Goal: Find specific page/section

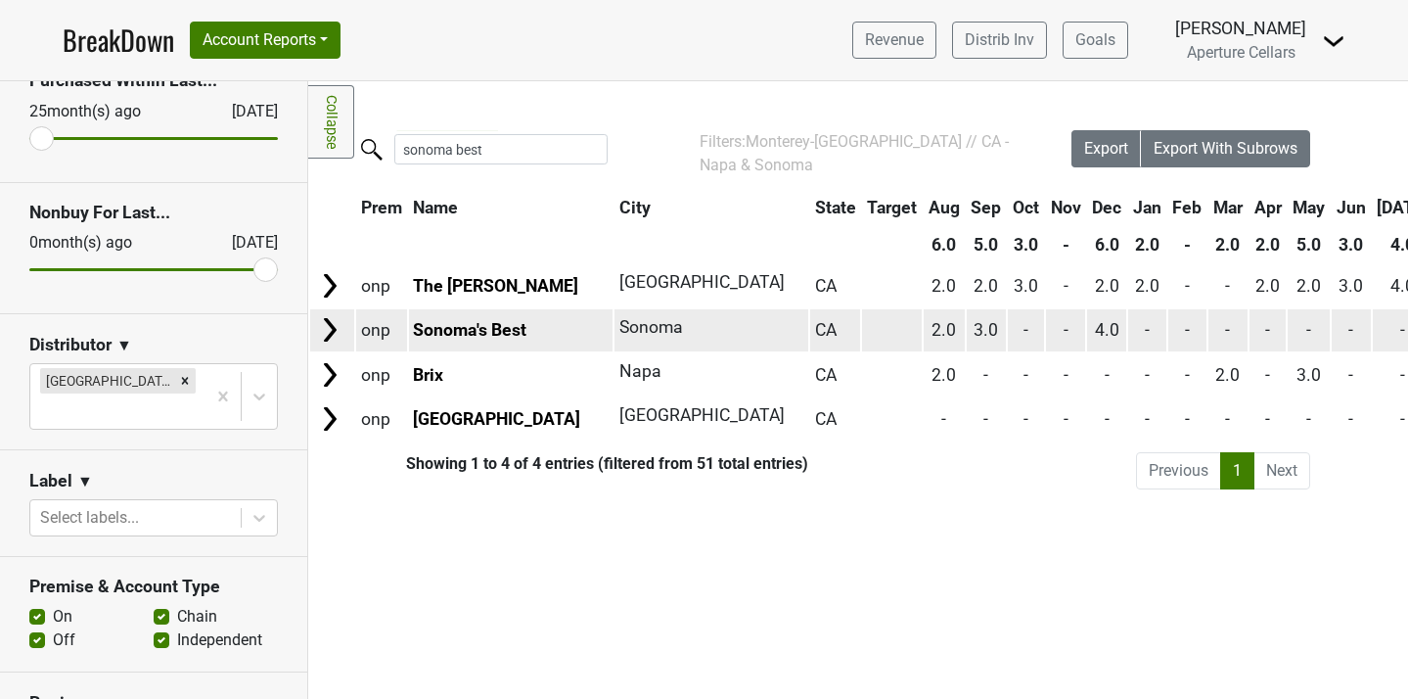
click at [338, 335] on img at bounding box center [329, 329] width 29 height 29
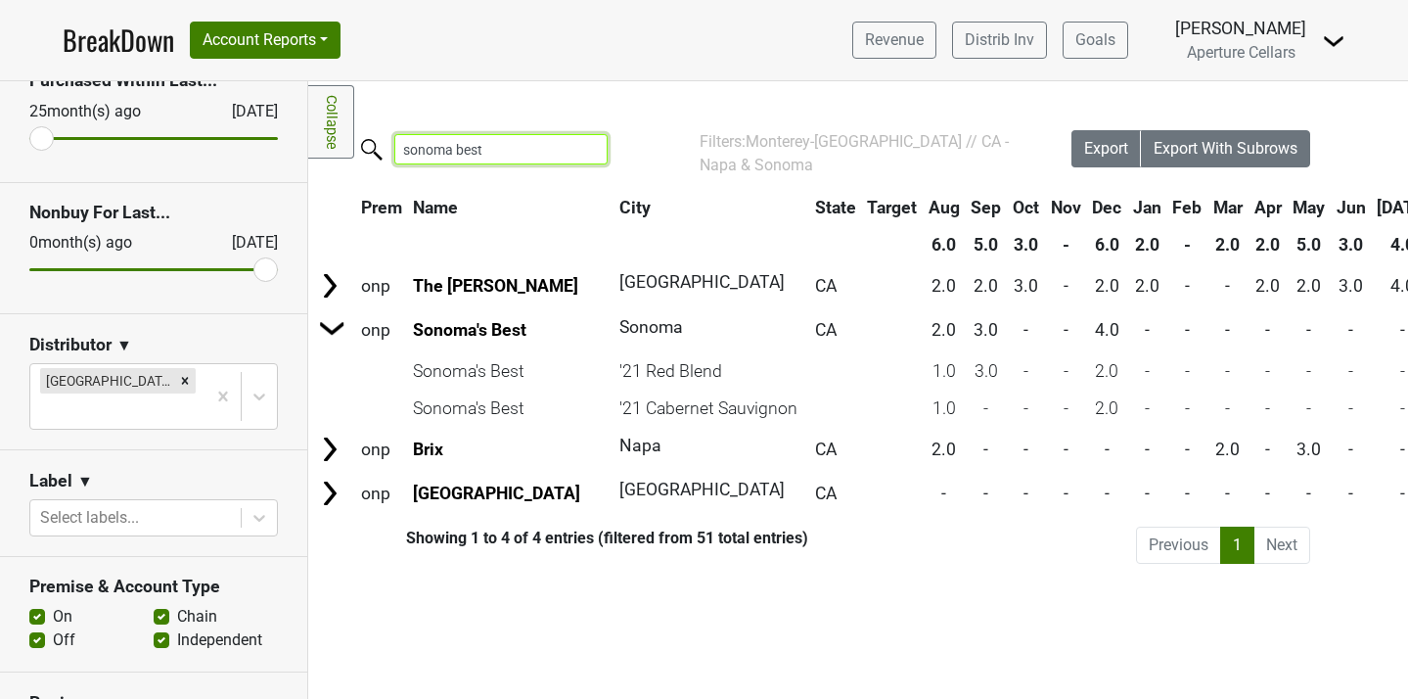
drag, startPoint x: 486, startPoint y: 148, endPoint x: 371, endPoint y: 148, distance: 115.5
click at [371, 148] on label "sonoma best" at bounding box center [461, 147] width 213 height 34
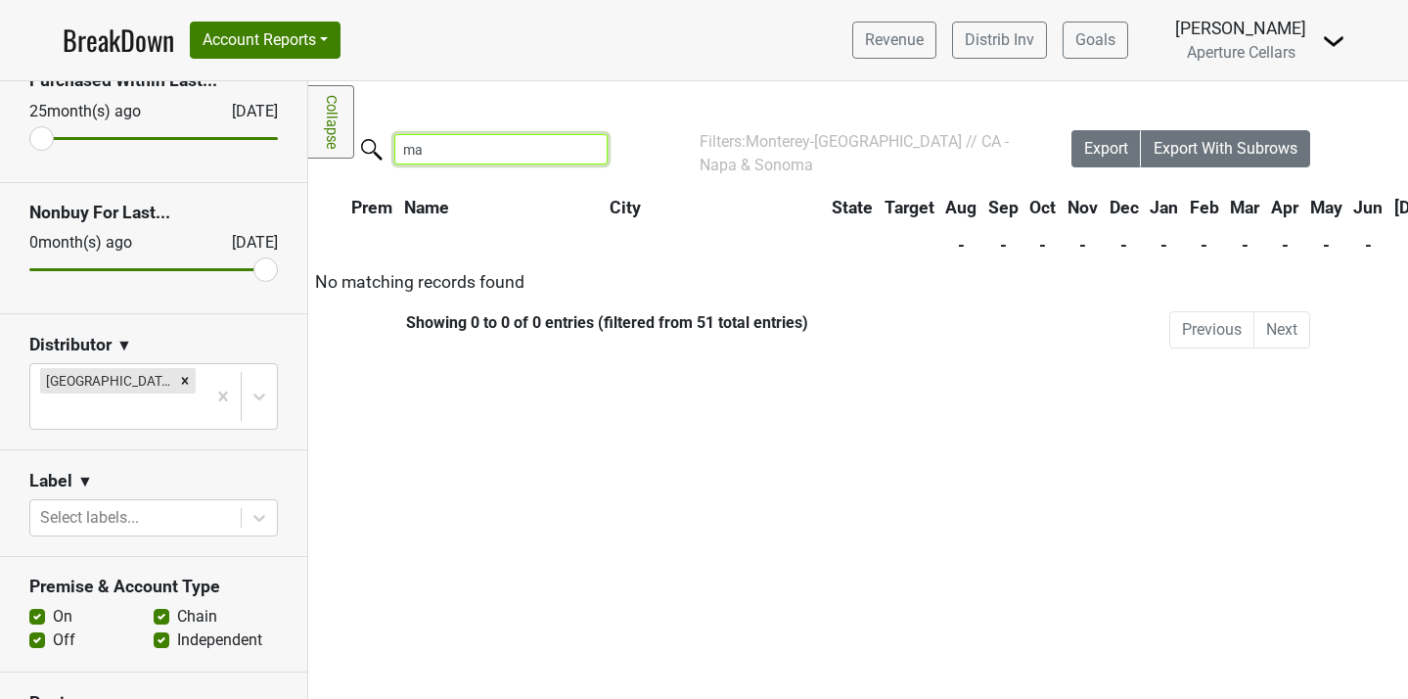
type input "m"
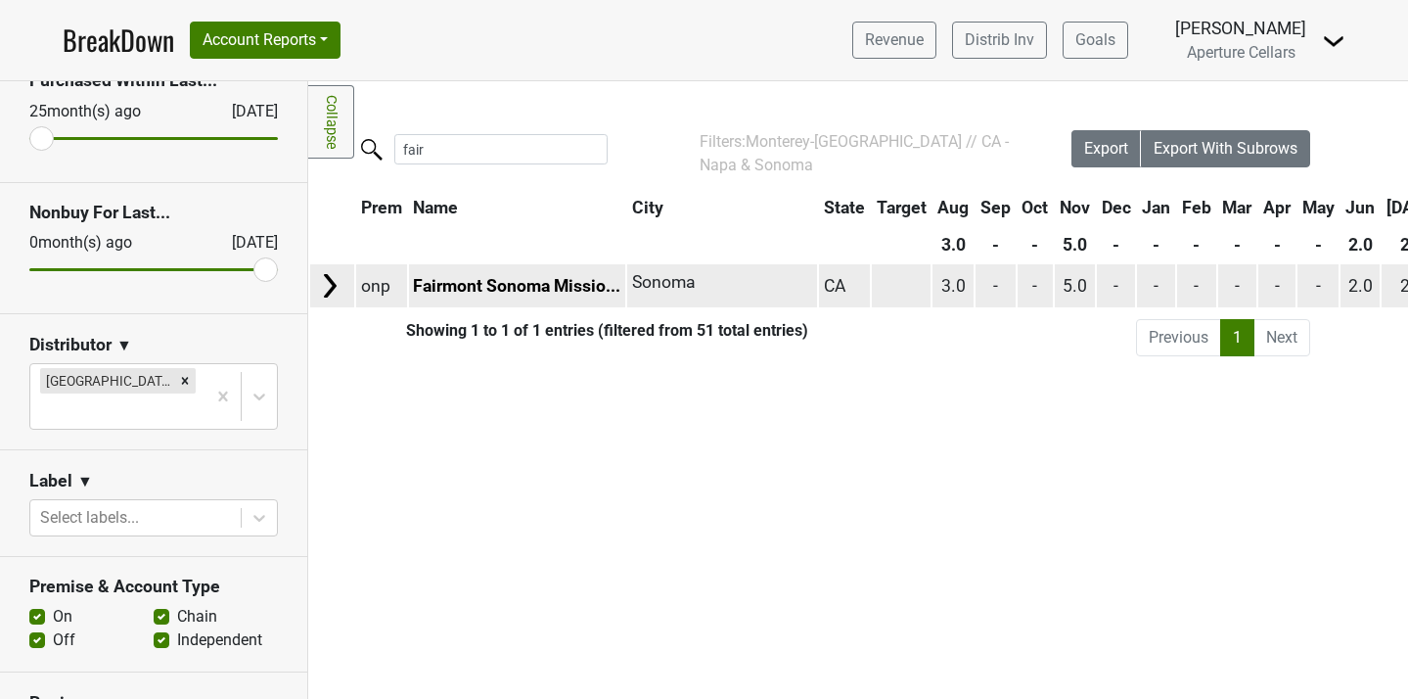
click at [330, 279] on img at bounding box center [329, 285] width 29 height 29
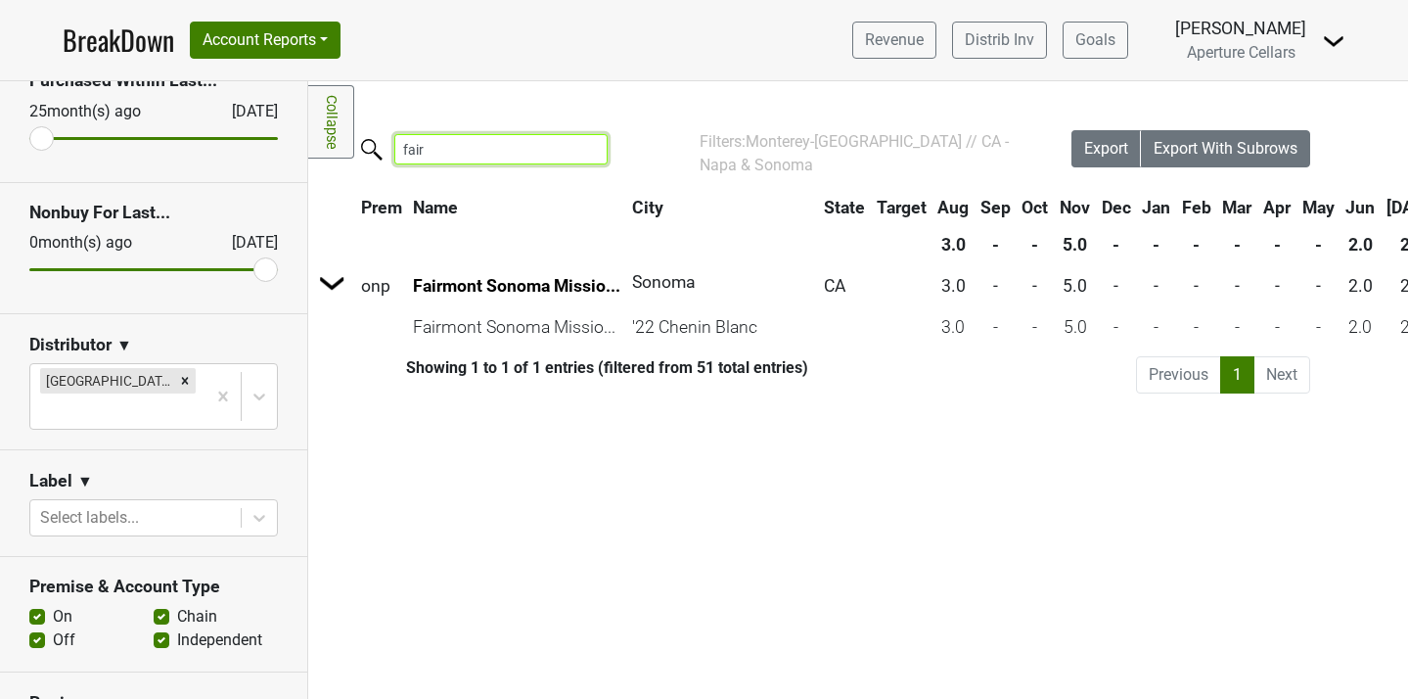
drag, startPoint x: 495, startPoint y: 134, endPoint x: 473, endPoint y: 145, distance: 25.0
click at [473, 145] on input "fair" at bounding box center [500, 149] width 213 height 30
type input "a"
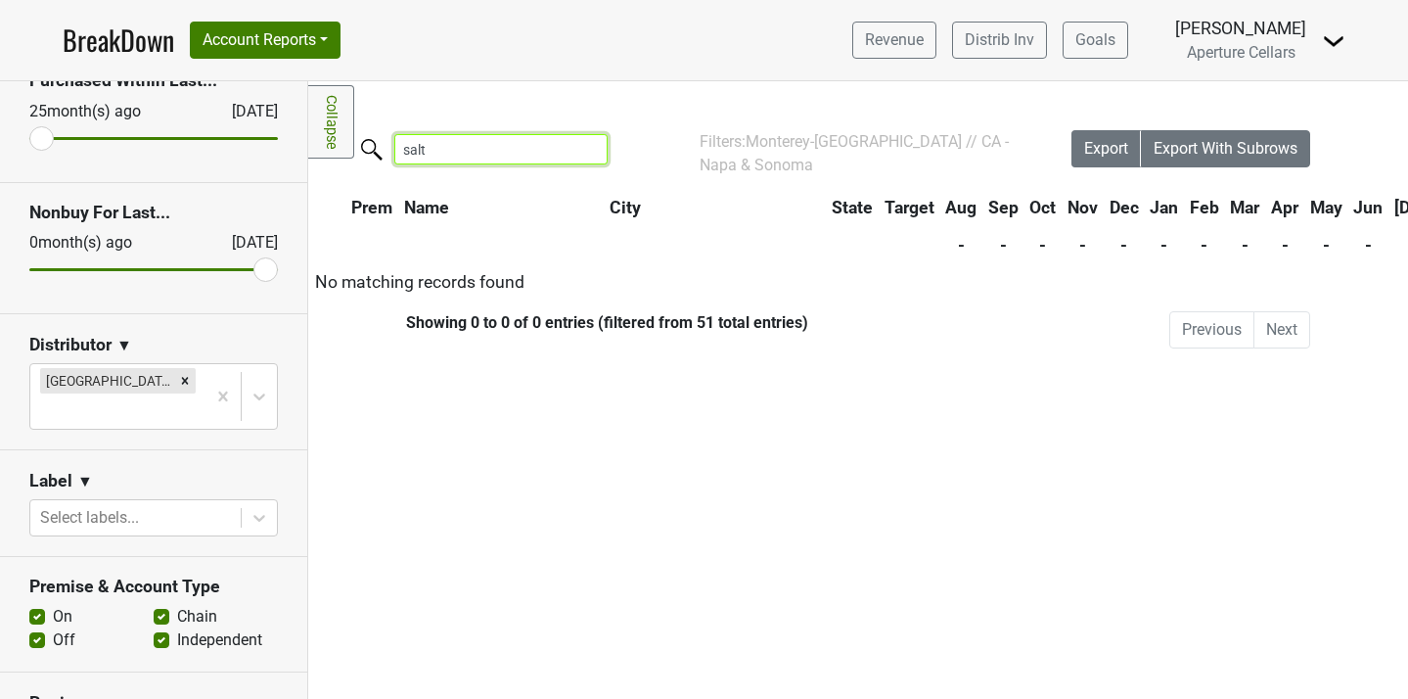
type input "salt"
click at [582, 156] on input "salt" at bounding box center [500, 149] width 213 height 30
click at [580, 150] on input "salt" at bounding box center [500, 149] width 213 height 30
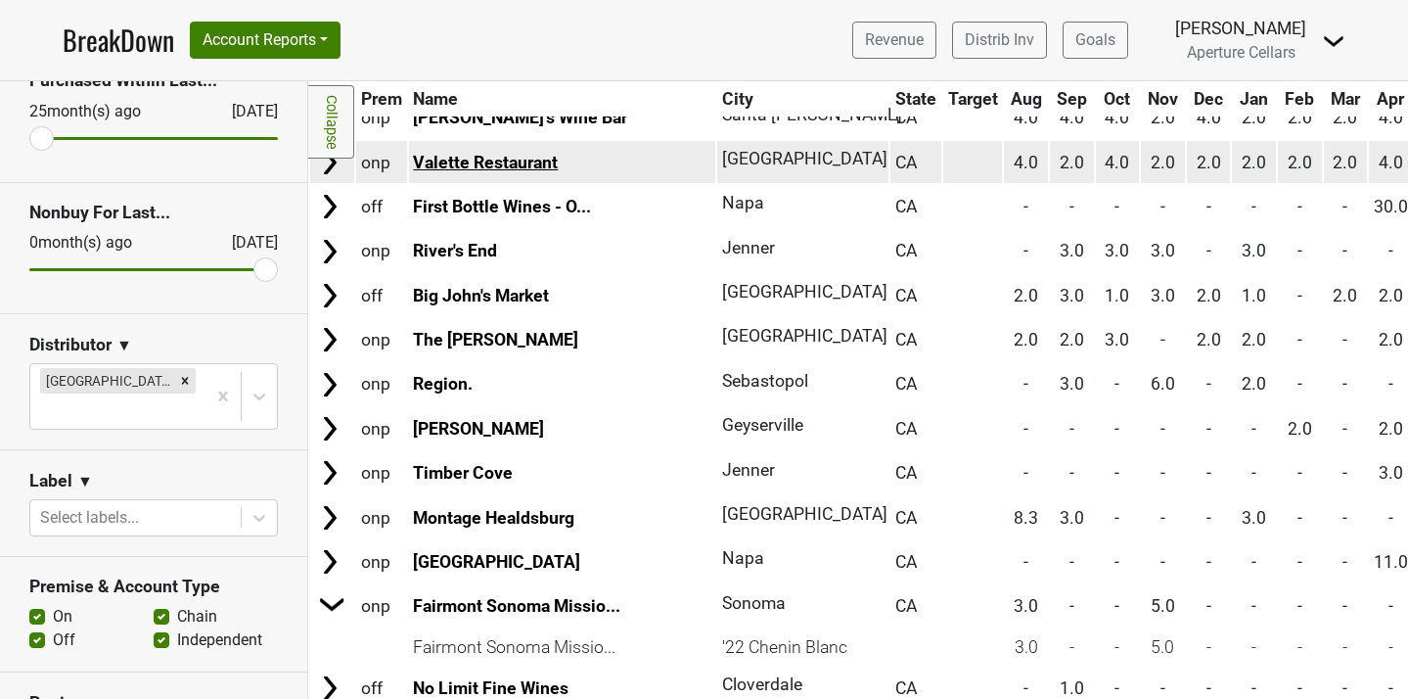
scroll to position [244, 0]
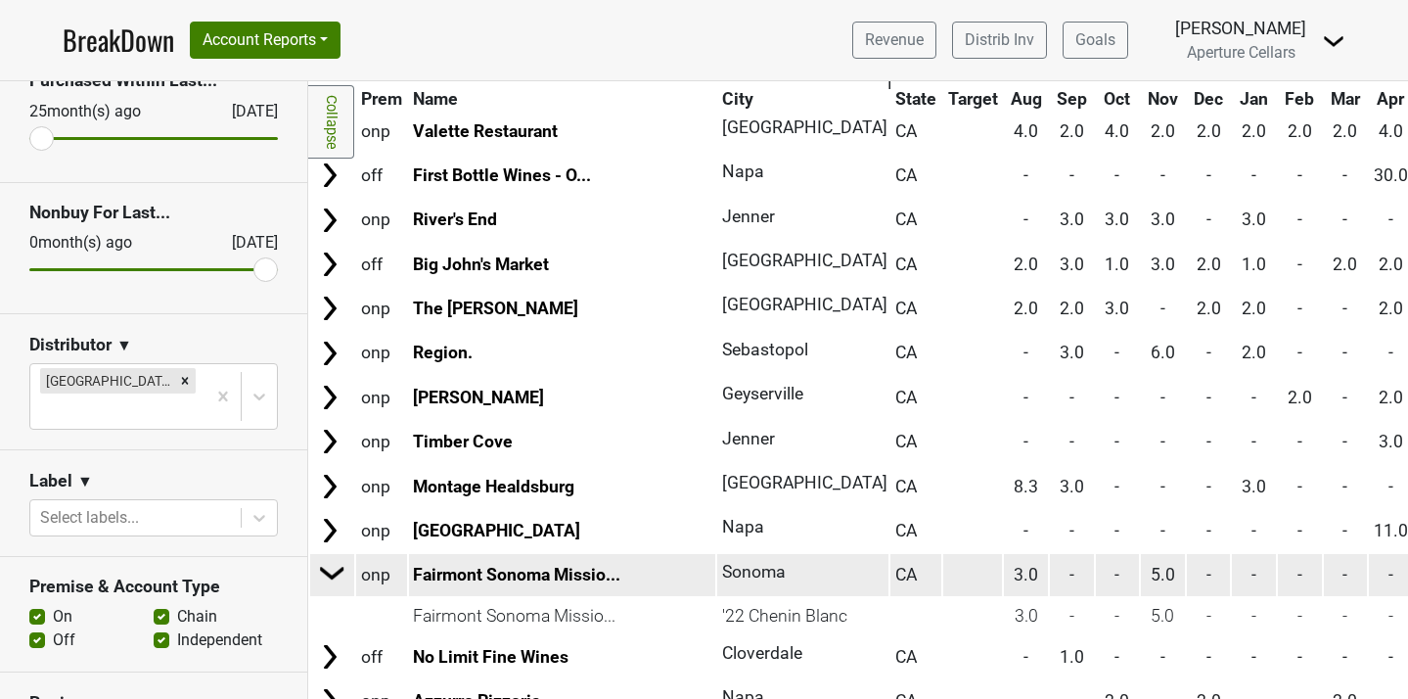
click at [335, 571] on img at bounding box center [332, 572] width 29 height 29
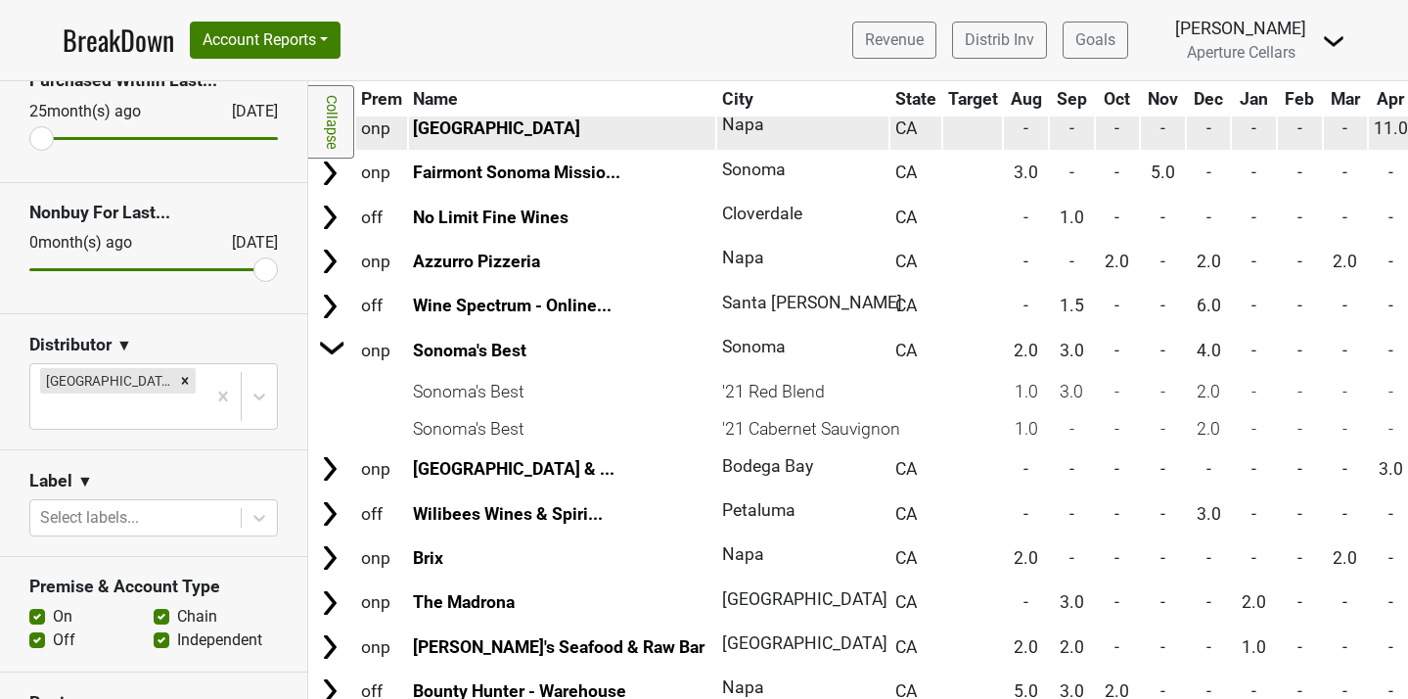
scroll to position [662, 0]
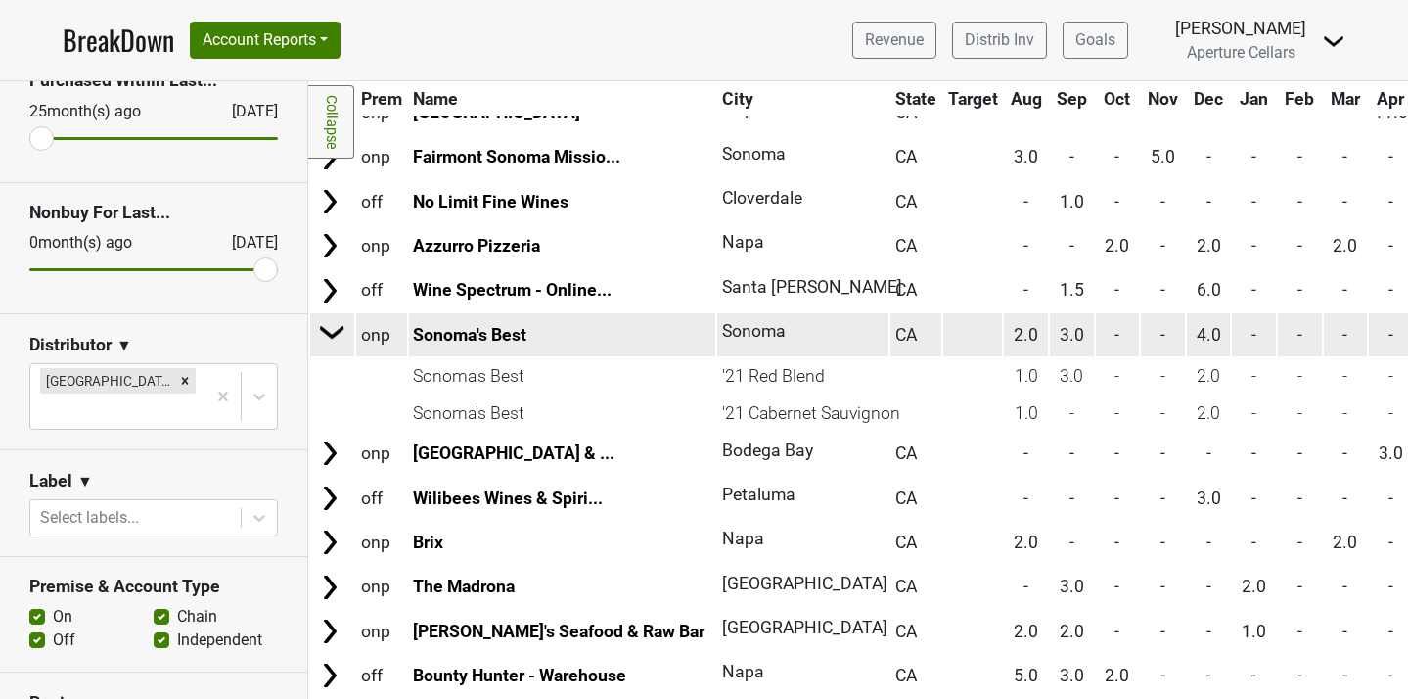
click at [334, 330] on img at bounding box center [332, 331] width 29 height 29
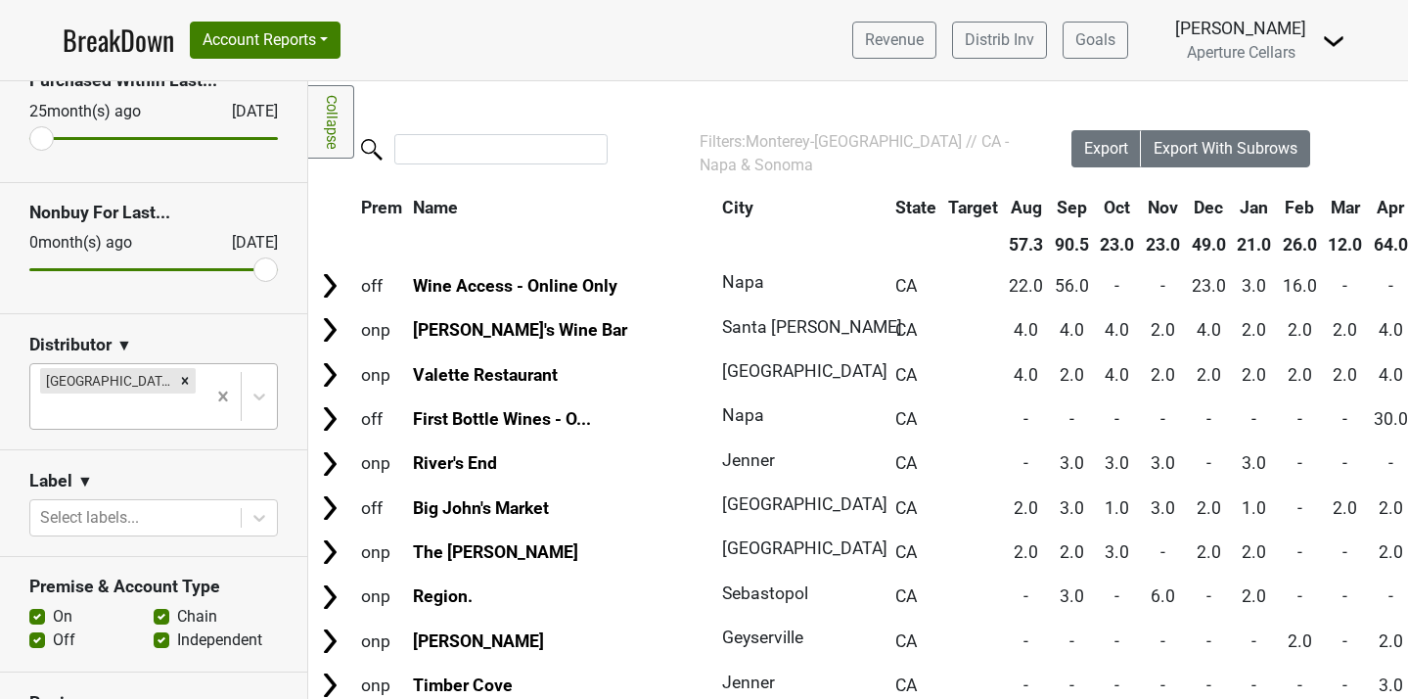
scroll to position [0, 0]
